Goal: Check status: Check status

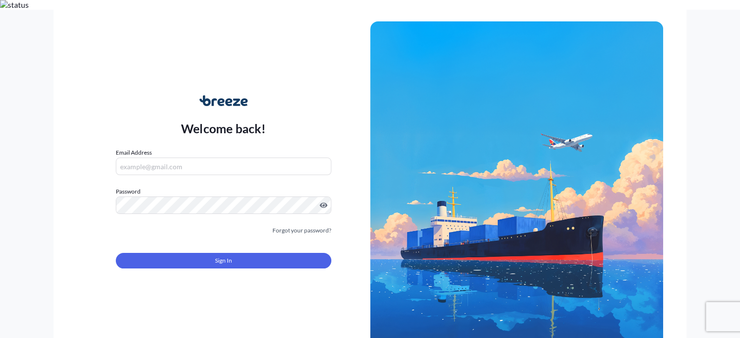
click at [248, 158] on input "Email Address" at bounding box center [223, 167] width 215 height 18
type input "[EMAIL_ADDRESS][DOMAIN_NAME]"
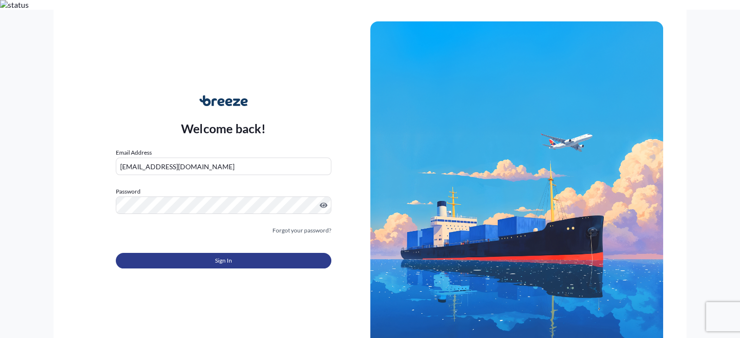
click at [234, 254] on button "Sign In" at bounding box center [223, 261] width 215 height 16
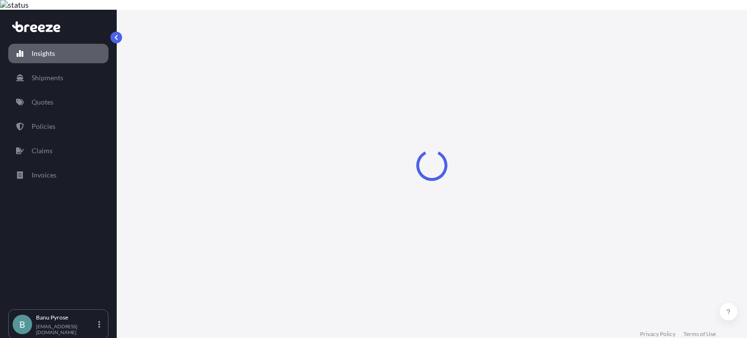
select select "2025"
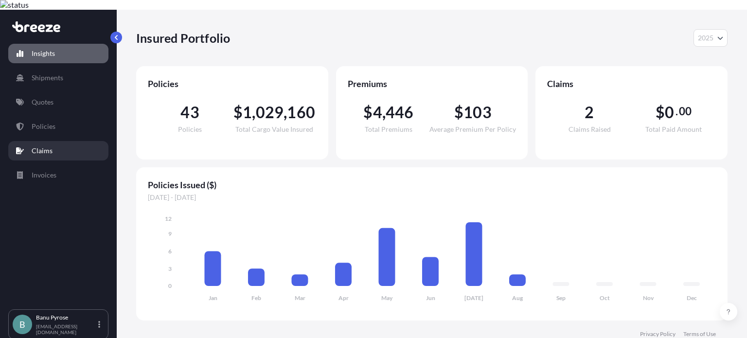
click at [39, 146] on p "Claims" at bounding box center [42, 151] width 21 height 10
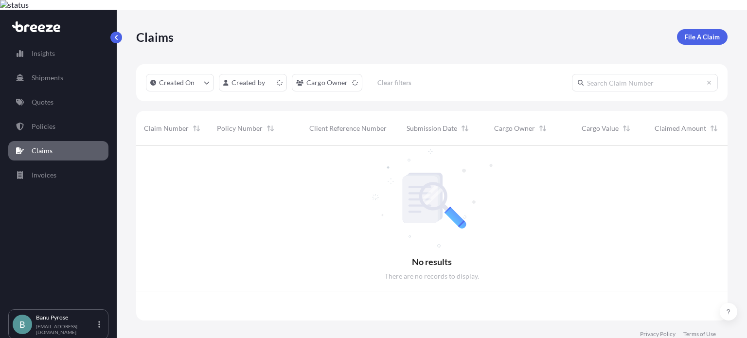
scroll to position [173, 584]
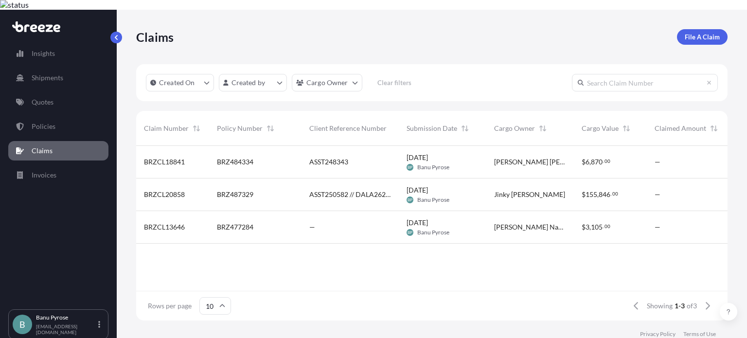
click at [229, 157] on span "BRZ484334" at bounding box center [235, 162] width 36 height 10
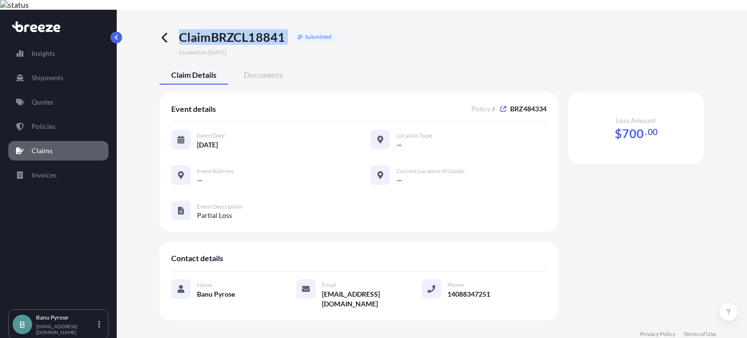
drag, startPoint x: 179, startPoint y: 26, endPoint x: 290, endPoint y: 31, distance: 111.0
click at [290, 31] on div "Claim BRZCL18841 Submitted" at bounding box center [258, 37] width 159 height 16
copy div "Claim BRZCL18841"
click at [164, 33] on icon at bounding box center [163, 38] width 5 height 10
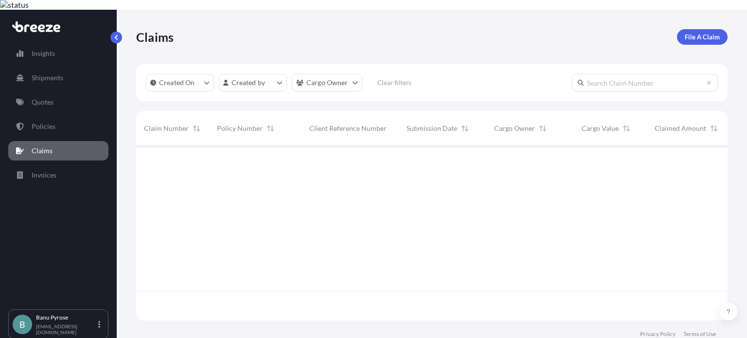
scroll to position [173, 584]
